Goal: Navigation & Orientation: Understand site structure

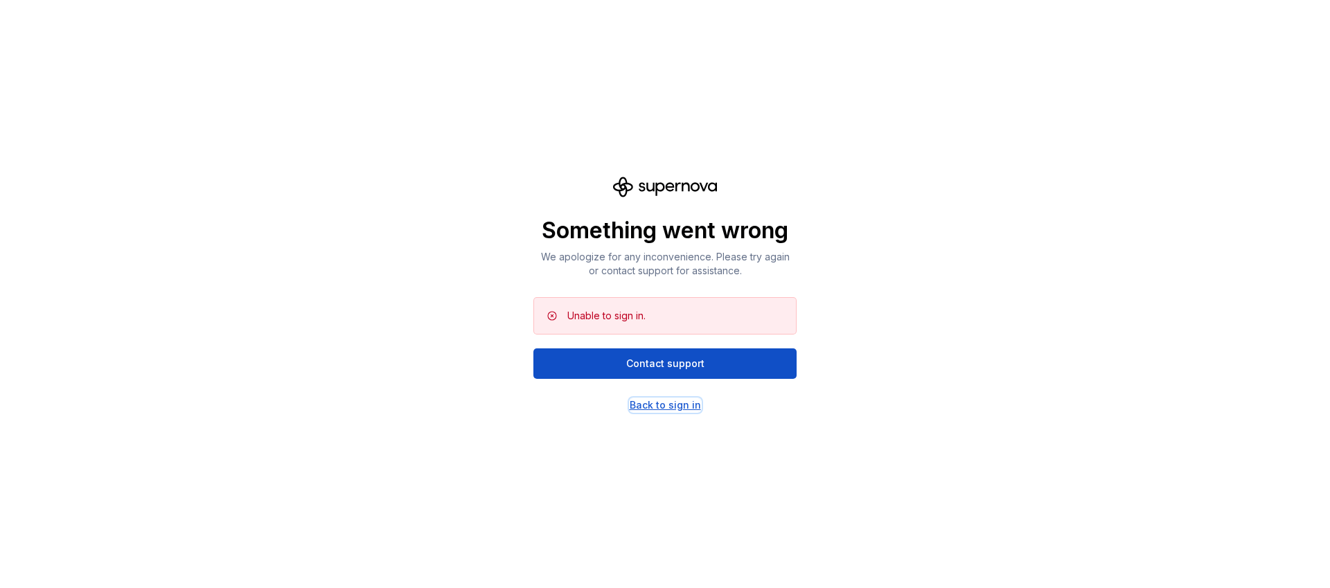
click at [667, 406] on div "Back to sign in" at bounding box center [665, 405] width 71 height 14
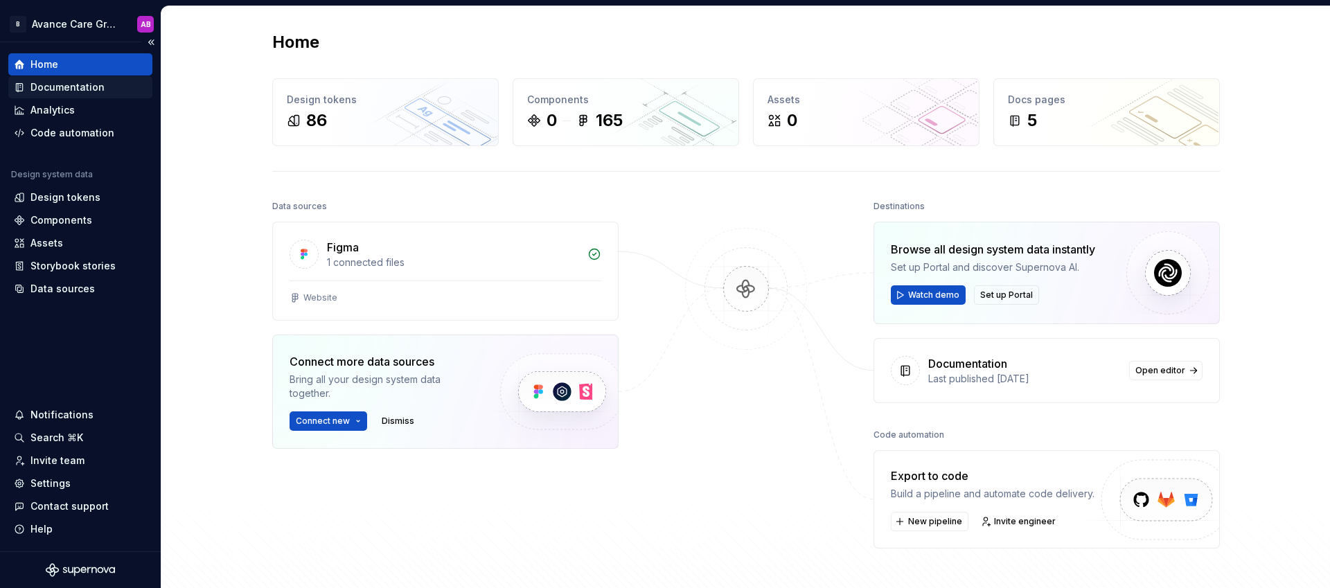
click at [74, 93] on div "Documentation" at bounding box center [67, 87] width 74 height 14
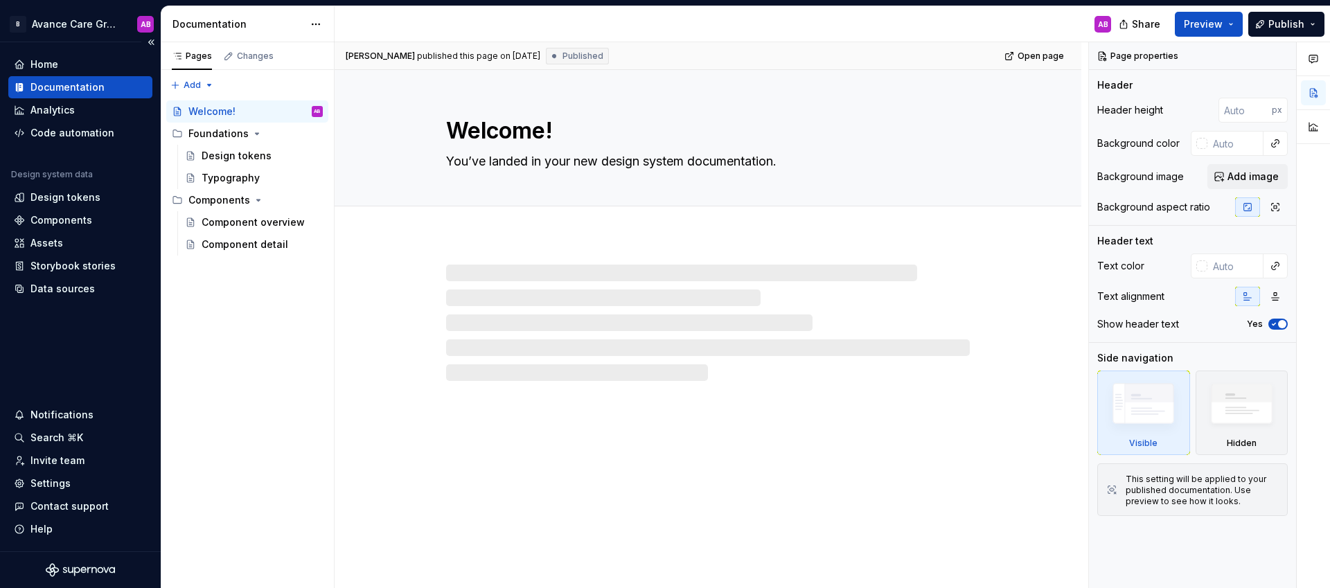
type textarea "*"
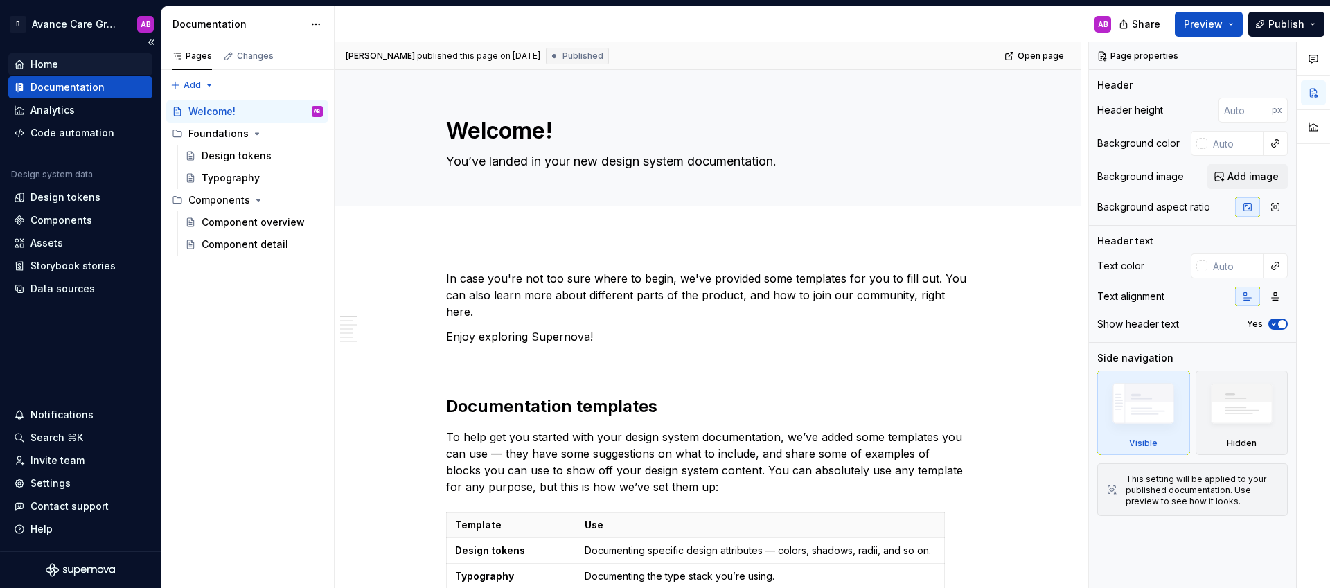
click at [66, 72] on div "Home" at bounding box center [80, 64] width 144 height 22
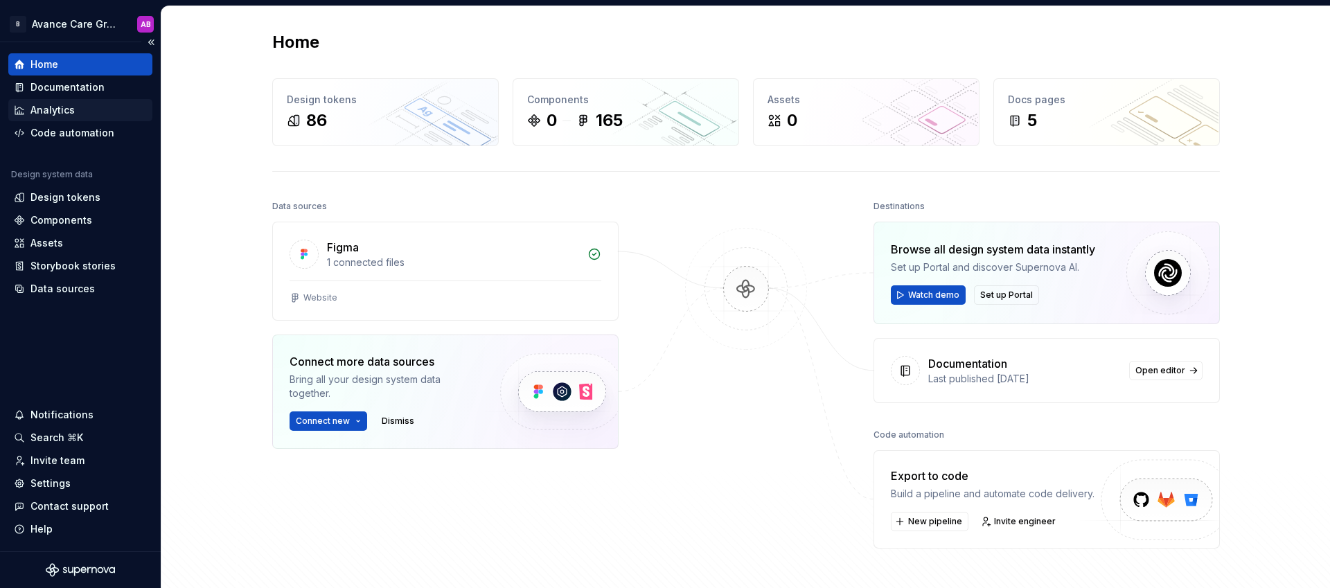
click at [71, 116] on div "Analytics" at bounding box center [52, 110] width 44 height 14
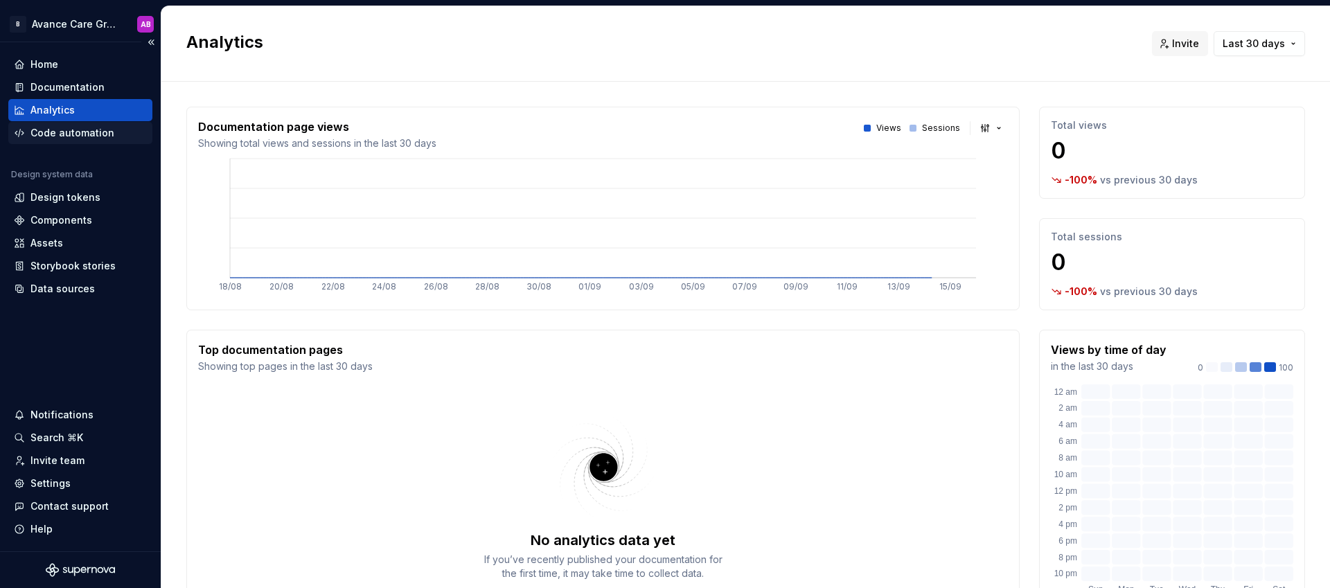
click at [71, 132] on div "Code automation" at bounding box center [72, 133] width 84 height 14
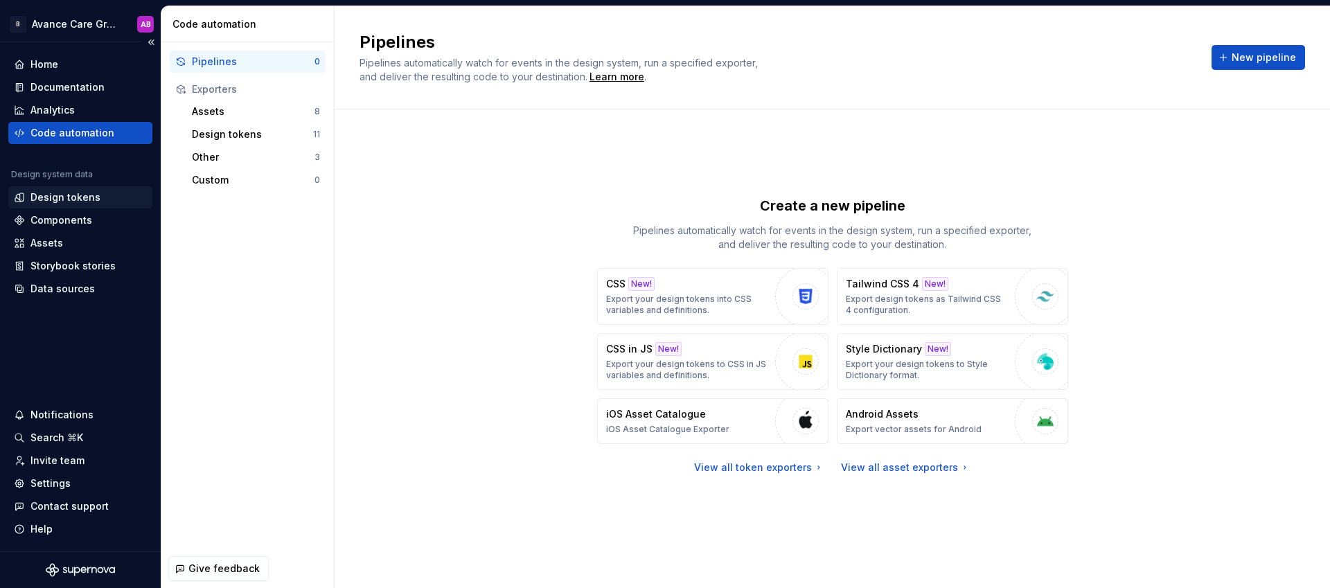
click at [62, 200] on div "Design tokens" at bounding box center [65, 197] width 70 height 14
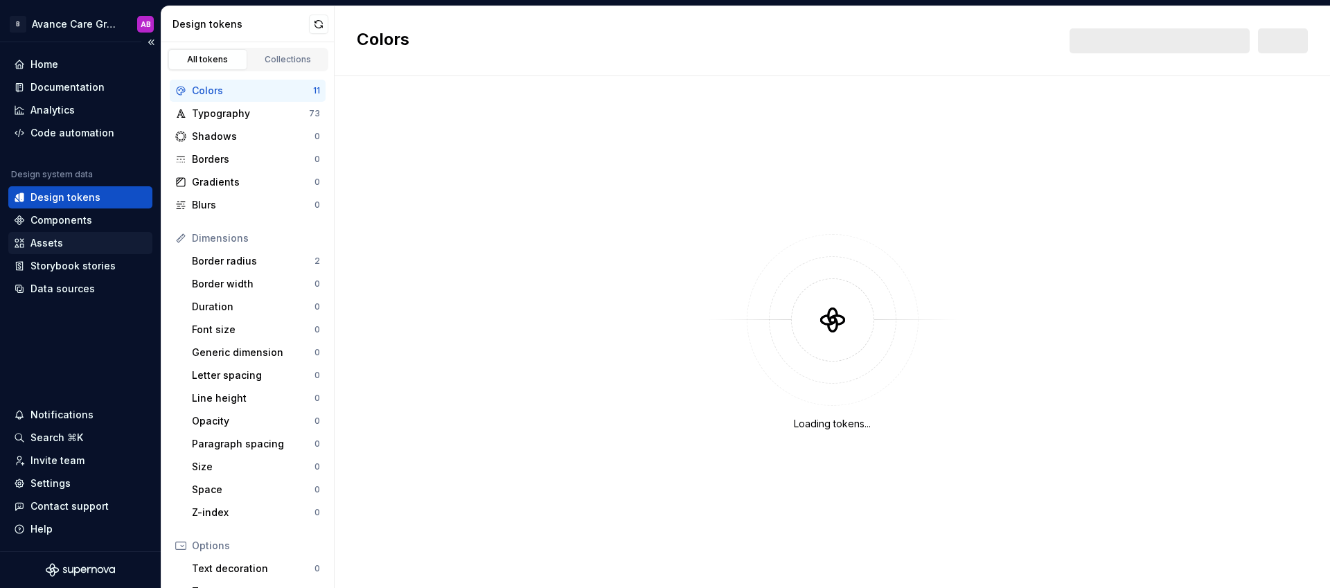
click at [53, 238] on div "Assets" at bounding box center [46, 243] width 33 height 14
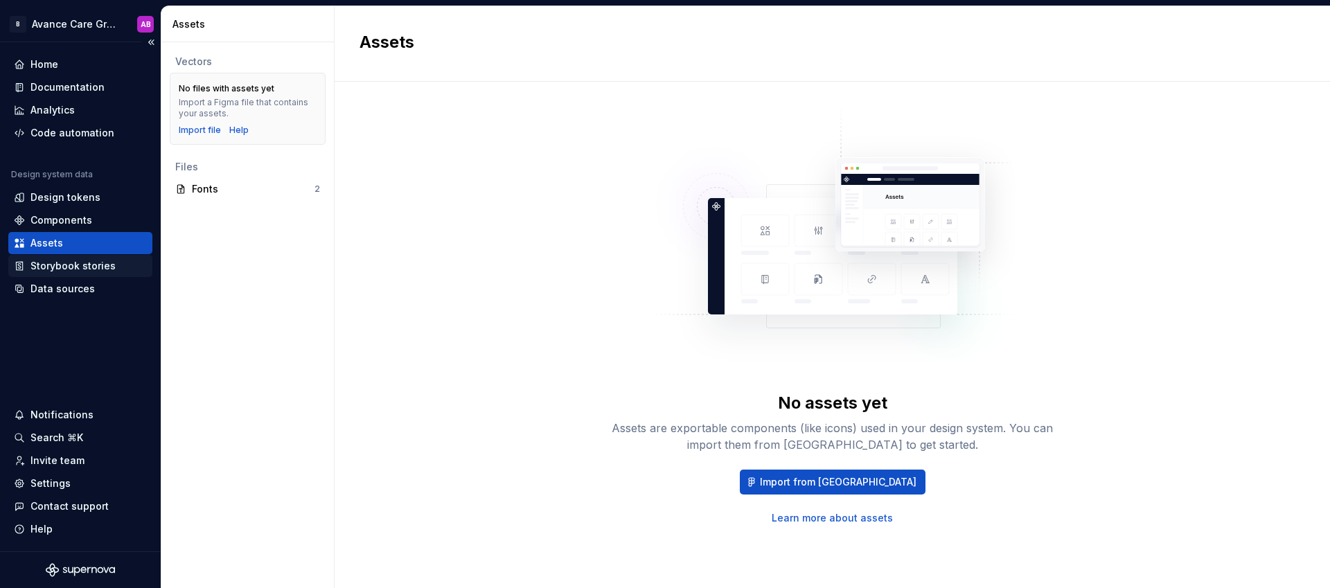
click at [46, 273] on div "Storybook stories" at bounding box center [80, 266] width 144 height 22
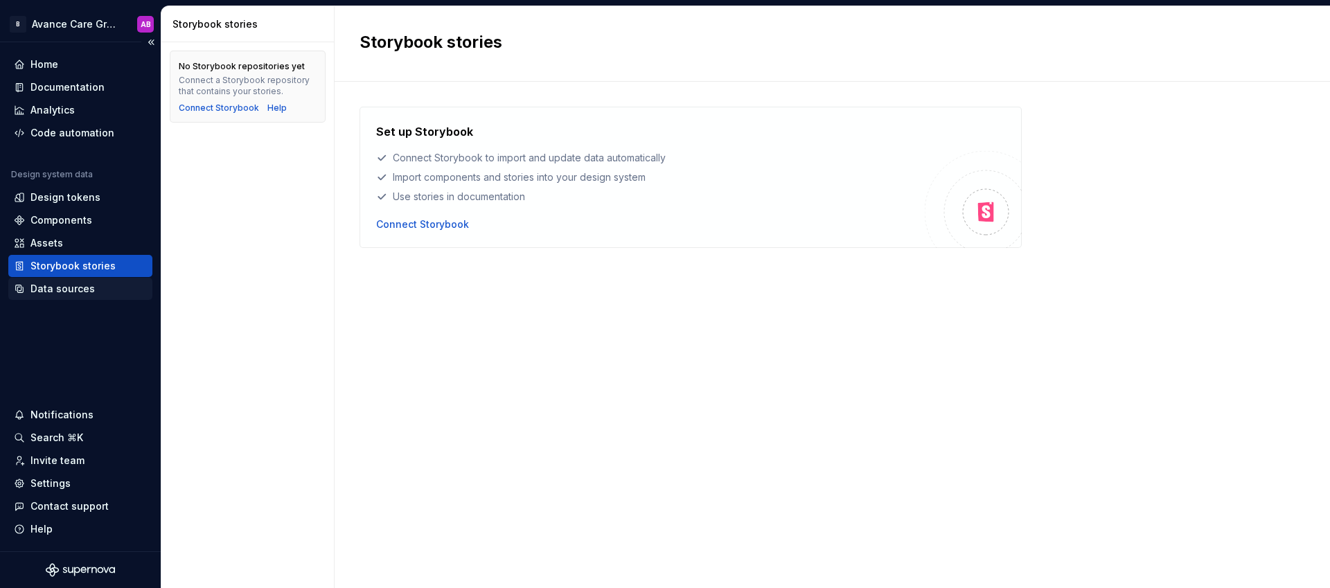
click at [66, 294] on div "Data sources" at bounding box center [62, 289] width 64 height 14
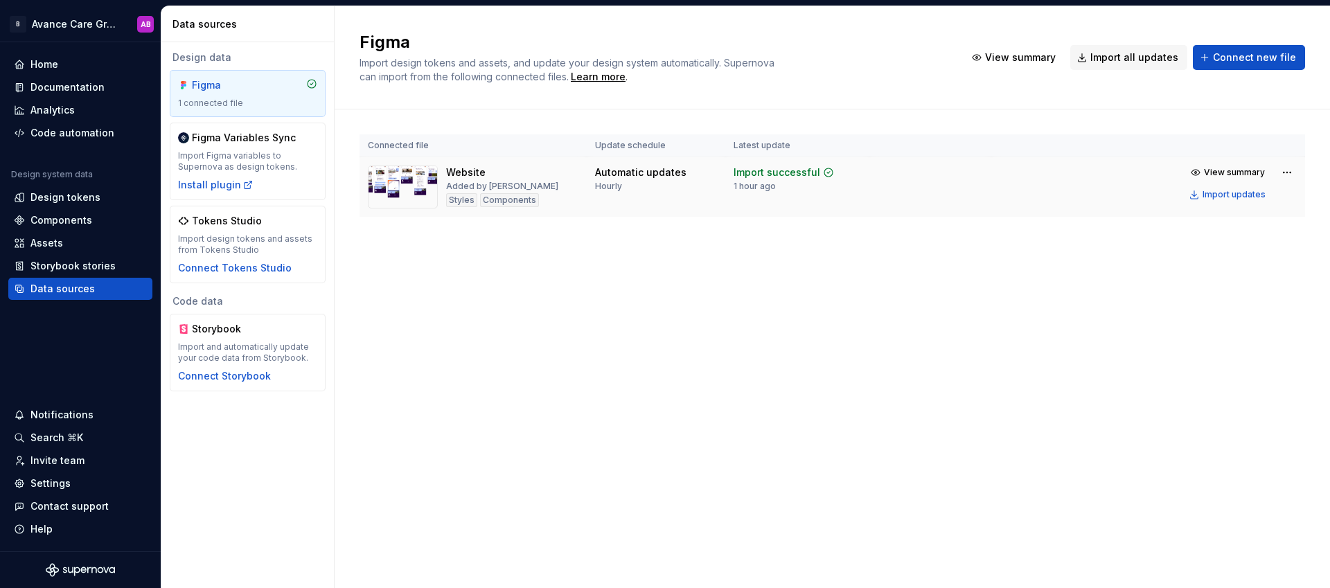
click at [409, 184] on img at bounding box center [403, 187] width 70 height 43
